Goal: Navigation & Orientation: Find specific page/section

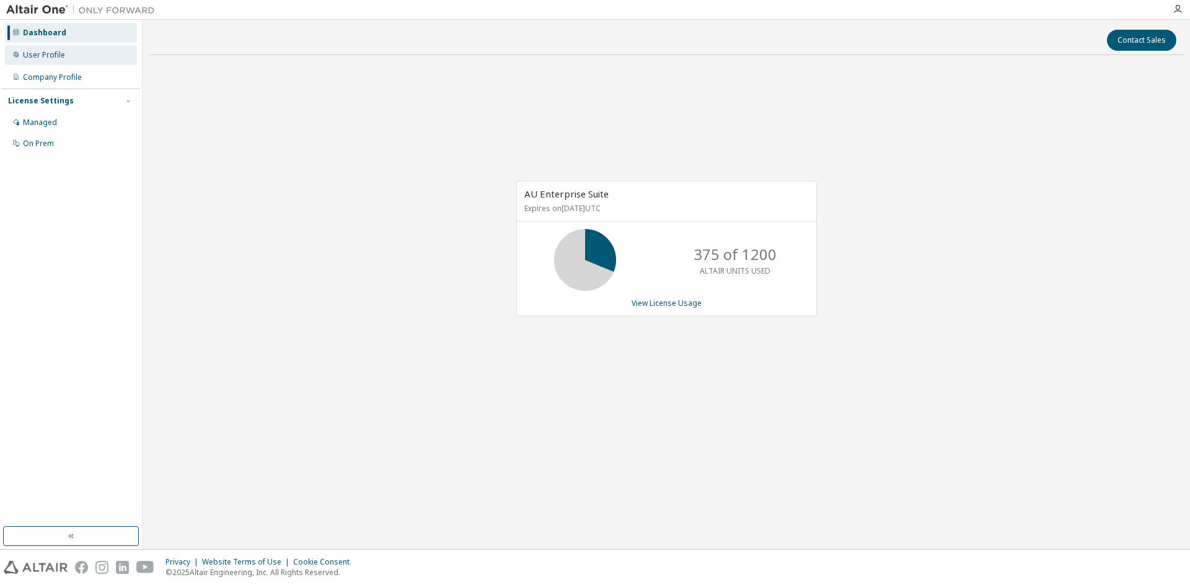
click at [59, 48] on div "User Profile" at bounding box center [71, 55] width 132 height 20
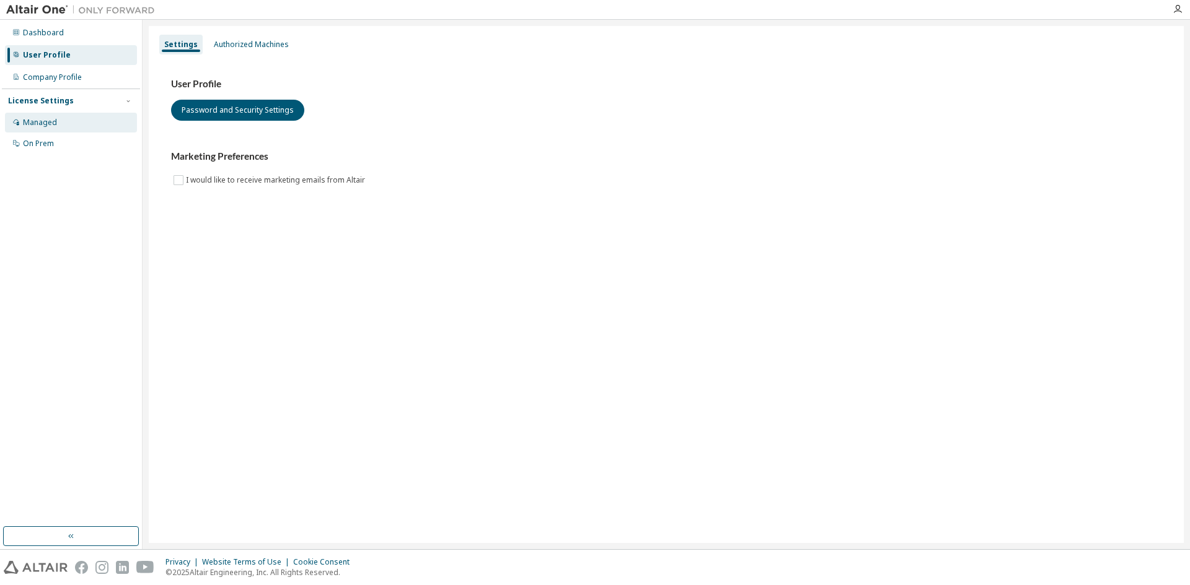
click at [70, 120] on div "Managed" at bounding box center [71, 123] width 132 height 20
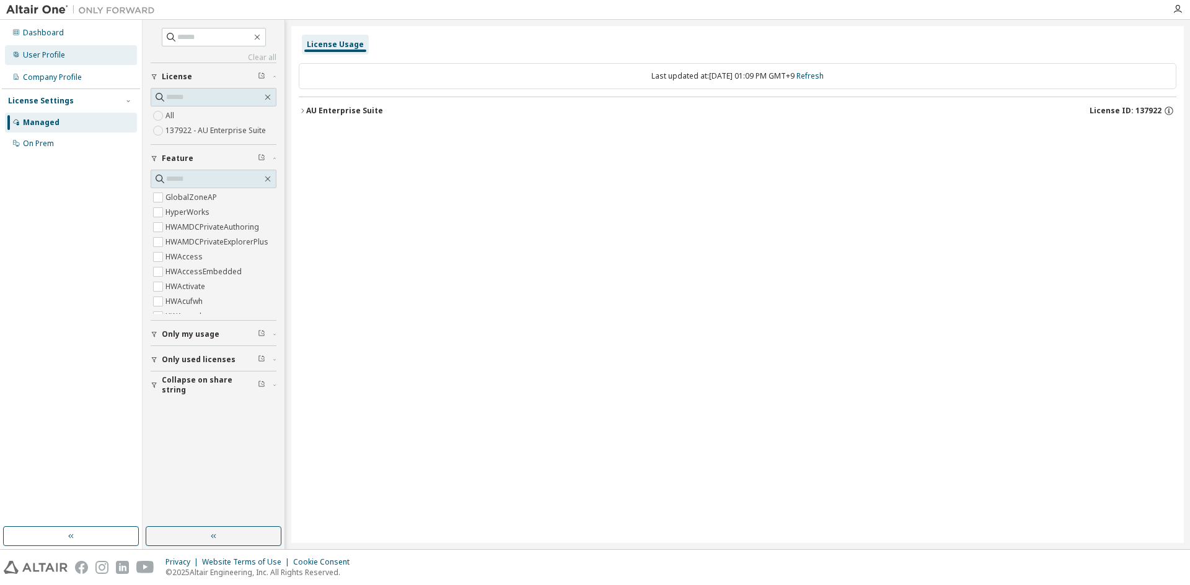
click at [39, 60] on div "User Profile" at bounding box center [71, 55] width 132 height 20
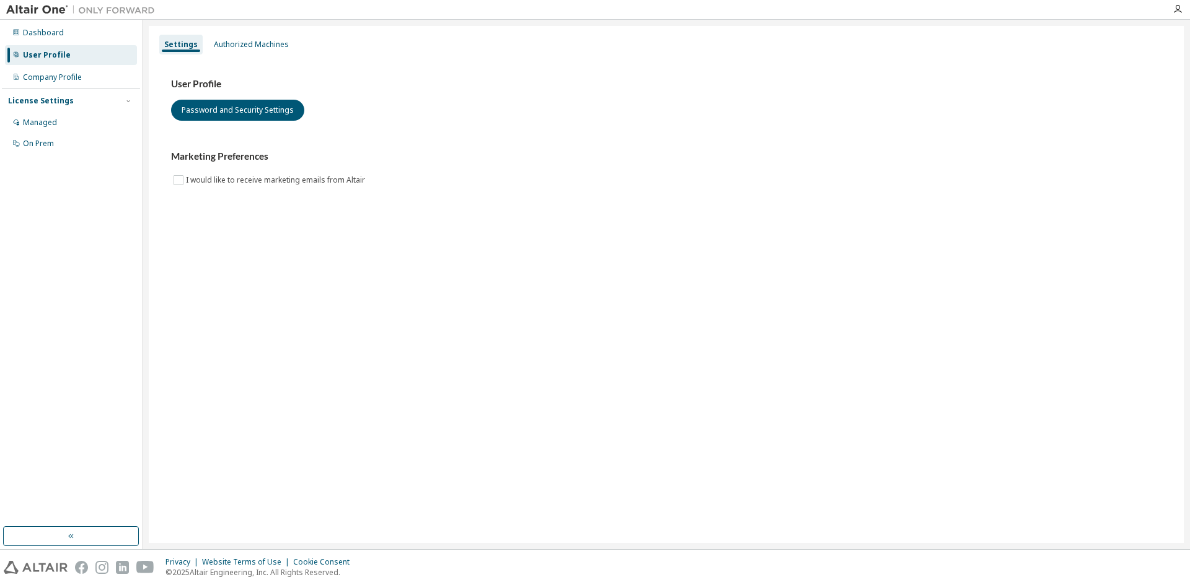
click at [48, 46] on div "User Profile" at bounding box center [71, 55] width 132 height 20
click at [54, 31] on div "Dashboard" at bounding box center [43, 33] width 41 height 10
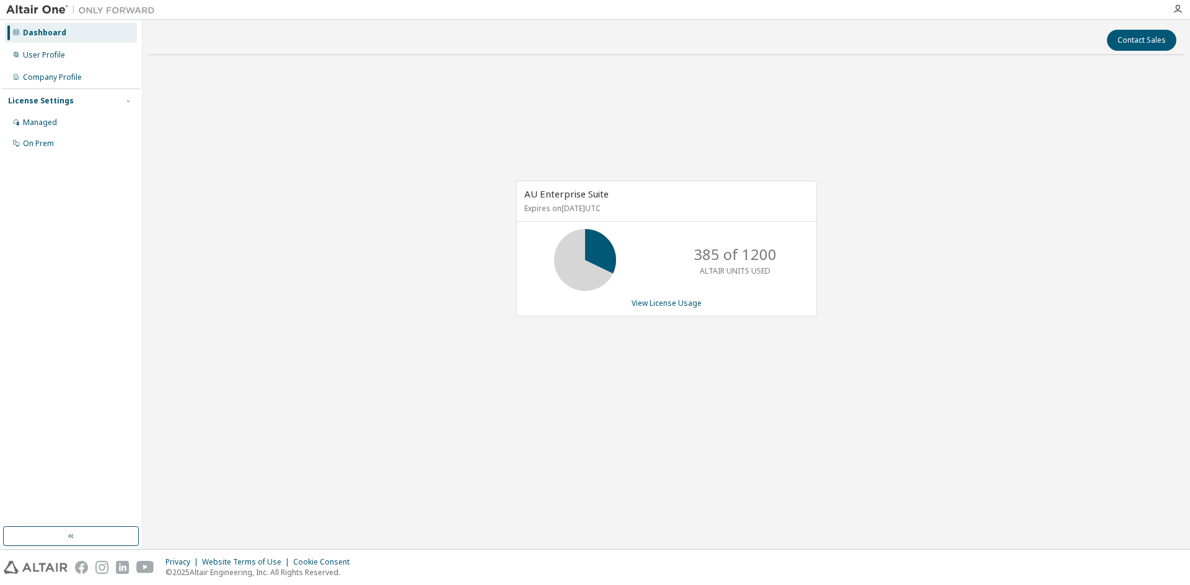
click at [82, 112] on div "License Settings Managed On Prem" at bounding box center [71, 122] width 138 height 66
click at [75, 125] on div "Managed" at bounding box center [71, 123] width 132 height 20
